Goal: Task Accomplishment & Management: Use online tool/utility

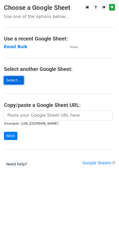
click at [8, 81] on link "Select..." at bounding box center [14, 80] width 20 height 8
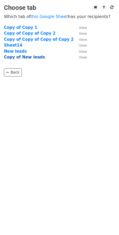
click at [33, 59] on strong "Copy of New leads" at bounding box center [24, 57] width 41 height 5
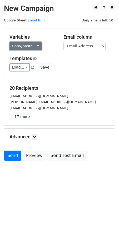
click at [19, 50] on link "Copy/paste..." at bounding box center [26, 46] width 32 height 8
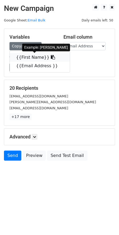
click at [31, 57] on link "{{First Name}}" at bounding box center [40, 57] width 60 height 8
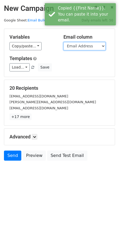
click at [76, 44] on select "First Name Email Address" at bounding box center [85, 46] width 42 height 8
click at [64, 42] on select "First Name Email Address" at bounding box center [85, 46] width 42 height 8
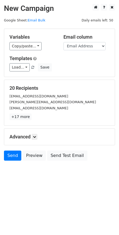
drag, startPoint x: 19, startPoint y: 119, endPoint x: 57, endPoint y: 105, distance: 40.7
drag, startPoint x: 57, startPoint y: 105, endPoint x: 119, endPoint y: 134, distance: 68.2
drag, startPoint x: 119, startPoint y: 134, endPoint x: 73, endPoint y: 203, distance: 83.1
click at [73, 203] on html "New Campaign Daily emails left: 50 Google Sheet: Email Bulk Variables Copy/past…" at bounding box center [59, 117] width 119 height 235
drag, startPoint x: 38, startPoint y: 22, endPoint x: 34, endPoint y: 20, distance: 5.2
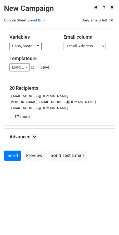
click at [34, 20] on link "Email Bulk" at bounding box center [37, 20] width 18 height 4
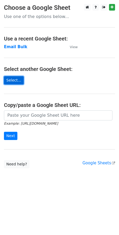
click at [12, 82] on link "Select..." at bounding box center [14, 80] width 20 height 8
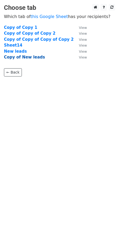
click at [32, 59] on strong "Copy of New leads" at bounding box center [24, 57] width 41 height 5
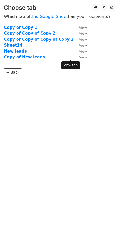
click at [79, 55] on small "View" at bounding box center [83, 57] width 8 height 4
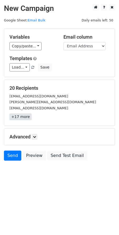
click at [20, 117] on link "+17 more" at bounding box center [21, 116] width 22 height 7
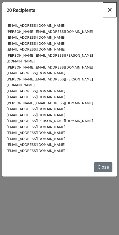
click at [110, 11] on span "×" at bounding box center [110, 9] width 5 height 7
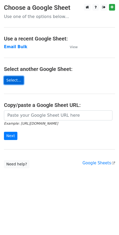
click at [12, 83] on link "Select..." at bounding box center [14, 80] width 20 height 8
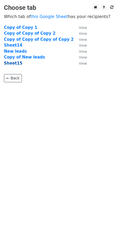
click at [6, 64] on strong "Sheet15" at bounding box center [13, 63] width 19 height 5
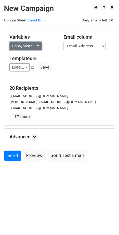
click at [26, 45] on link "Copy/paste..." at bounding box center [26, 46] width 32 height 8
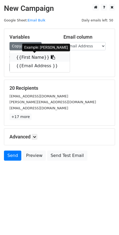
click at [31, 56] on link "{{First Name}}" at bounding box center [40, 57] width 60 height 8
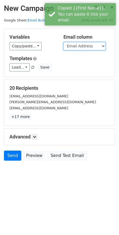
click at [85, 46] on select "First Name Email Address" at bounding box center [85, 46] width 42 height 8
select select "First Name"
click at [64, 42] on select "First Name Email Address" at bounding box center [85, 46] width 42 height 8
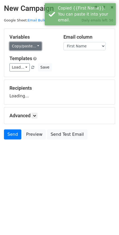
click at [28, 48] on link "Copy/paste..." at bounding box center [26, 46] width 32 height 8
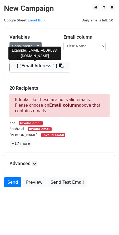
click at [38, 67] on link "{{Email Address }}" at bounding box center [40, 66] width 60 height 8
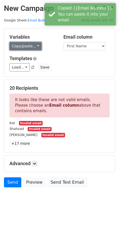
click at [30, 42] on link "Copy/paste..." at bounding box center [26, 46] width 32 height 8
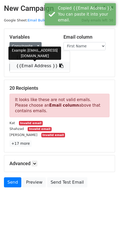
click at [34, 66] on link "{{Email Address }}" at bounding box center [40, 66] width 60 height 8
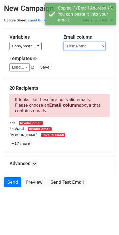
click at [90, 47] on select "First Name Email Address" at bounding box center [85, 46] width 42 height 8
click at [64, 42] on select "First Name Email Address" at bounding box center [85, 46] width 42 height 8
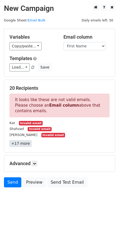
click at [21, 141] on link "+17 more" at bounding box center [21, 143] width 22 height 7
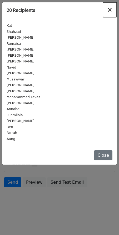
click at [111, 10] on span "×" at bounding box center [110, 9] width 5 height 7
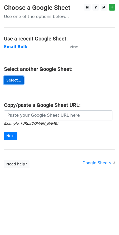
click at [15, 80] on link "Select..." at bounding box center [14, 80] width 20 height 8
click at [7, 80] on link "Select..." at bounding box center [14, 80] width 20 height 8
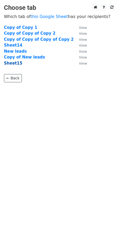
click at [14, 62] on strong "Sheet15" at bounding box center [13, 63] width 19 height 5
click at [10, 63] on strong "Sheet15" at bounding box center [13, 63] width 19 height 5
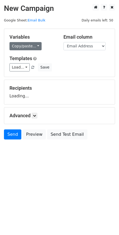
click at [22, 44] on link "Copy/paste..." at bounding box center [26, 46] width 32 height 8
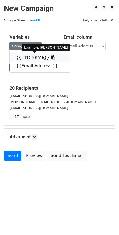
click at [26, 59] on link "{{First Name}}" at bounding box center [40, 57] width 60 height 8
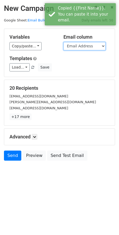
click at [78, 47] on select "First Name Email Address" at bounding box center [85, 46] width 42 height 8
click at [88, 47] on select "First Name Email Address" at bounding box center [85, 46] width 42 height 8
click at [64, 42] on select "First Name Email Address" at bounding box center [85, 46] width 42 height 8
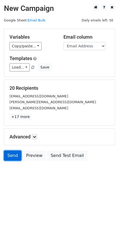
click at [12, 156] on link "Send" at bounding box center [12, 155] width 17 height 10
